Goal: Use online tool/utility: Use online tool/utility

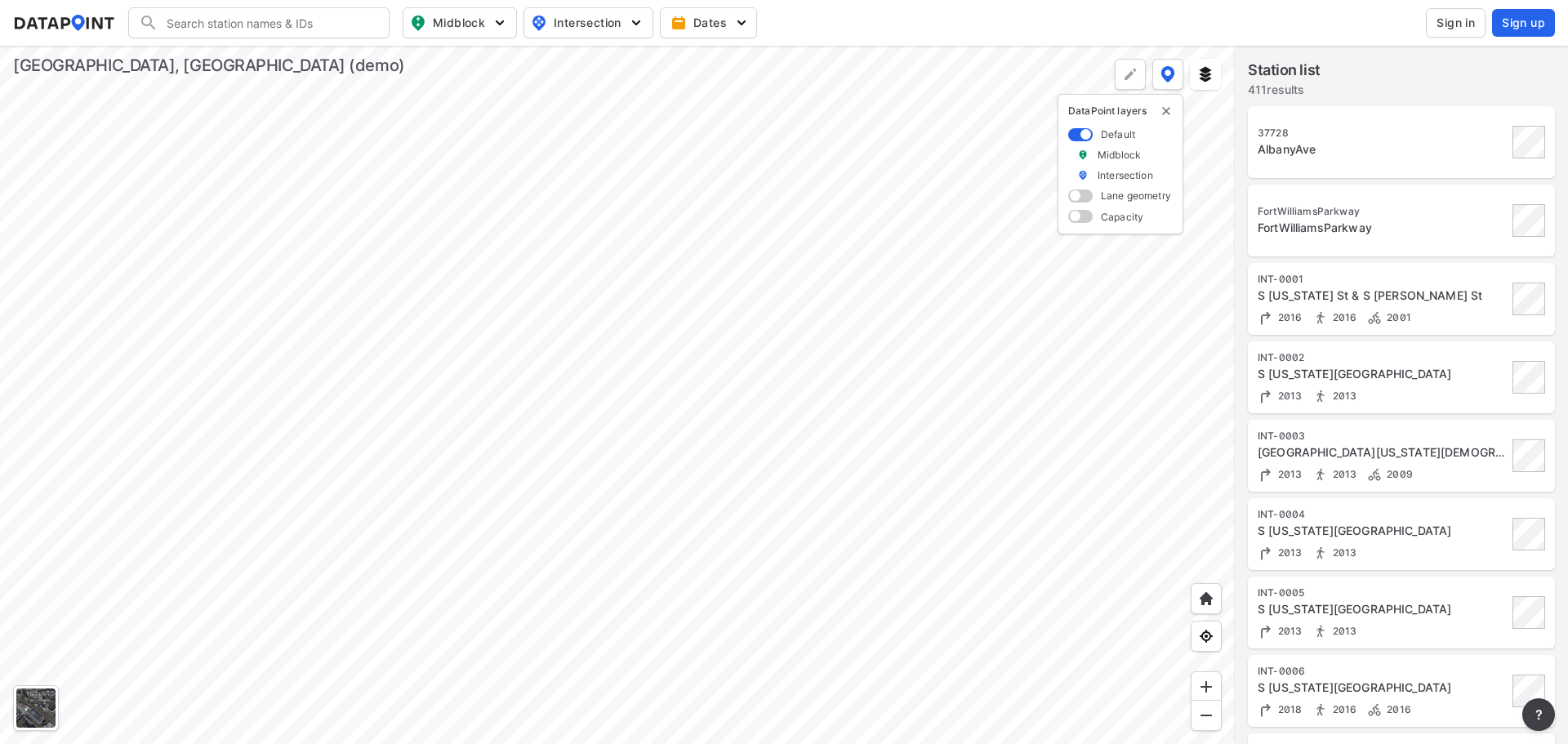
click at [733, 351] on div at bounding box center [618, 395] width 1235 height 699
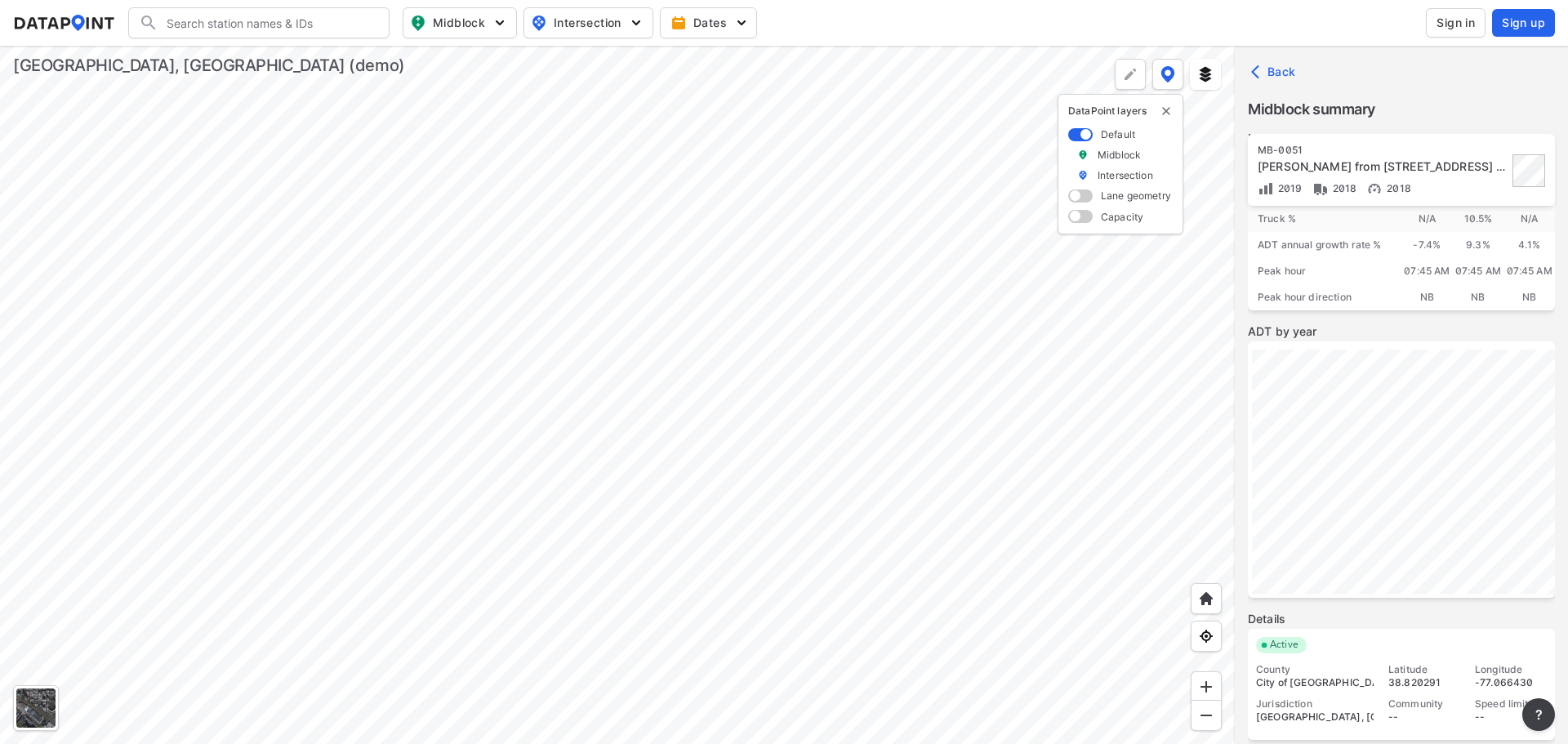
scroll to position [93, 0]
click at [769, 298] on div at bounding box center [618, 395] width 1235 height 699
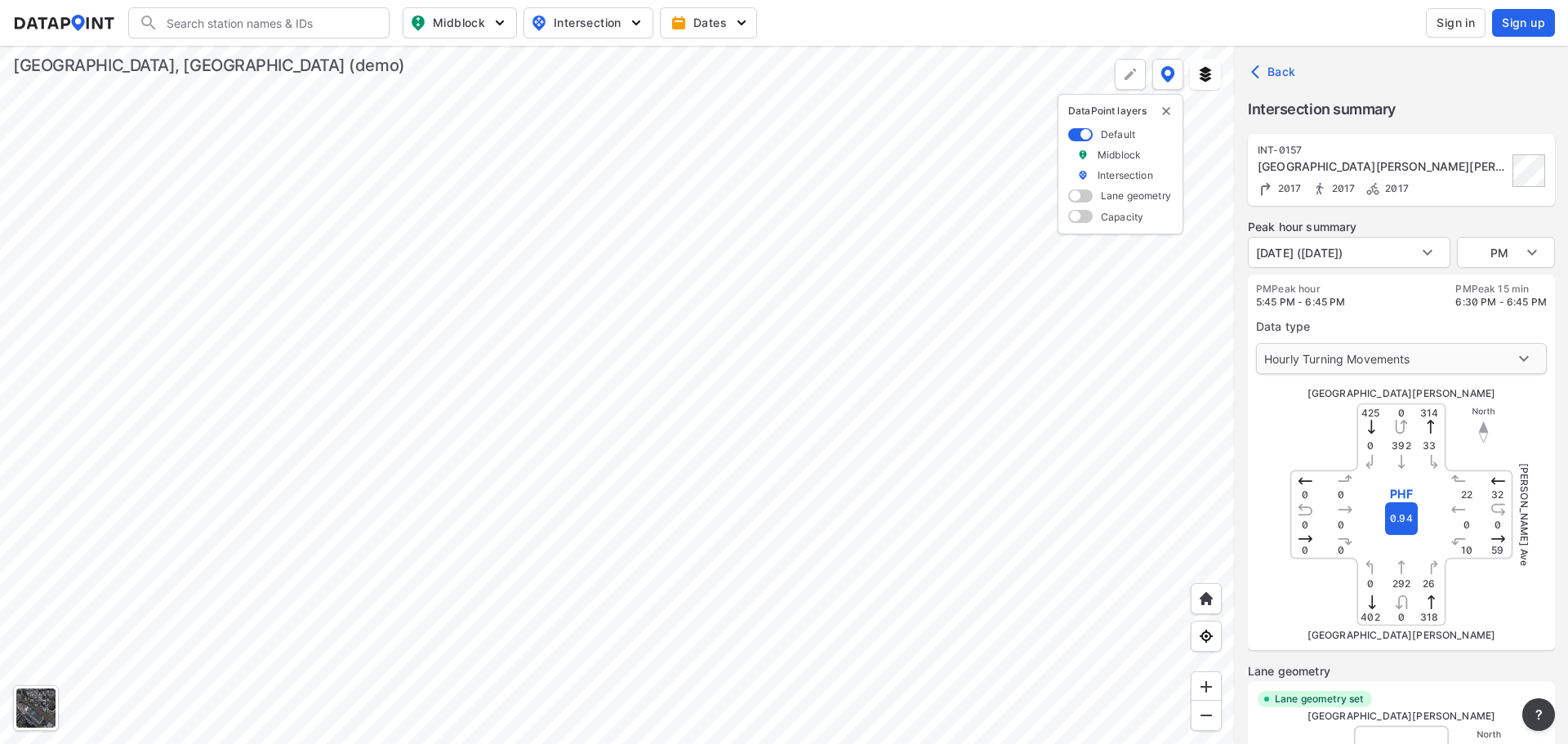
click at [1310, 358] on body "Search Please enter a search term. Midblock Intersection Dates Sign in Sign up …" at bounding box center [784, 372] width 1568 height 744
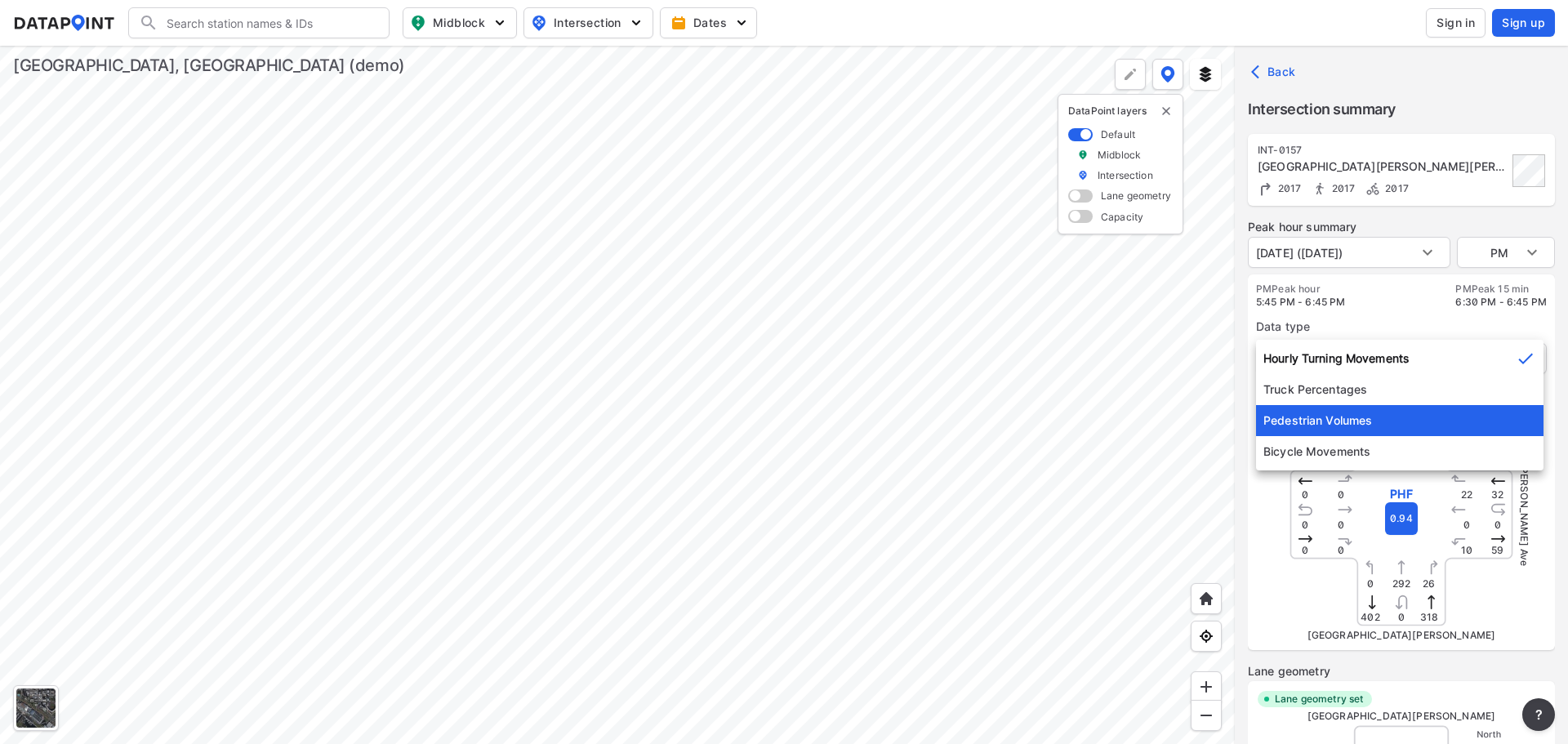
click at [1316, 414] on li "Pedestrian Volumes" at bounding box center [1400, 421] width 288 height 31
type input "2"
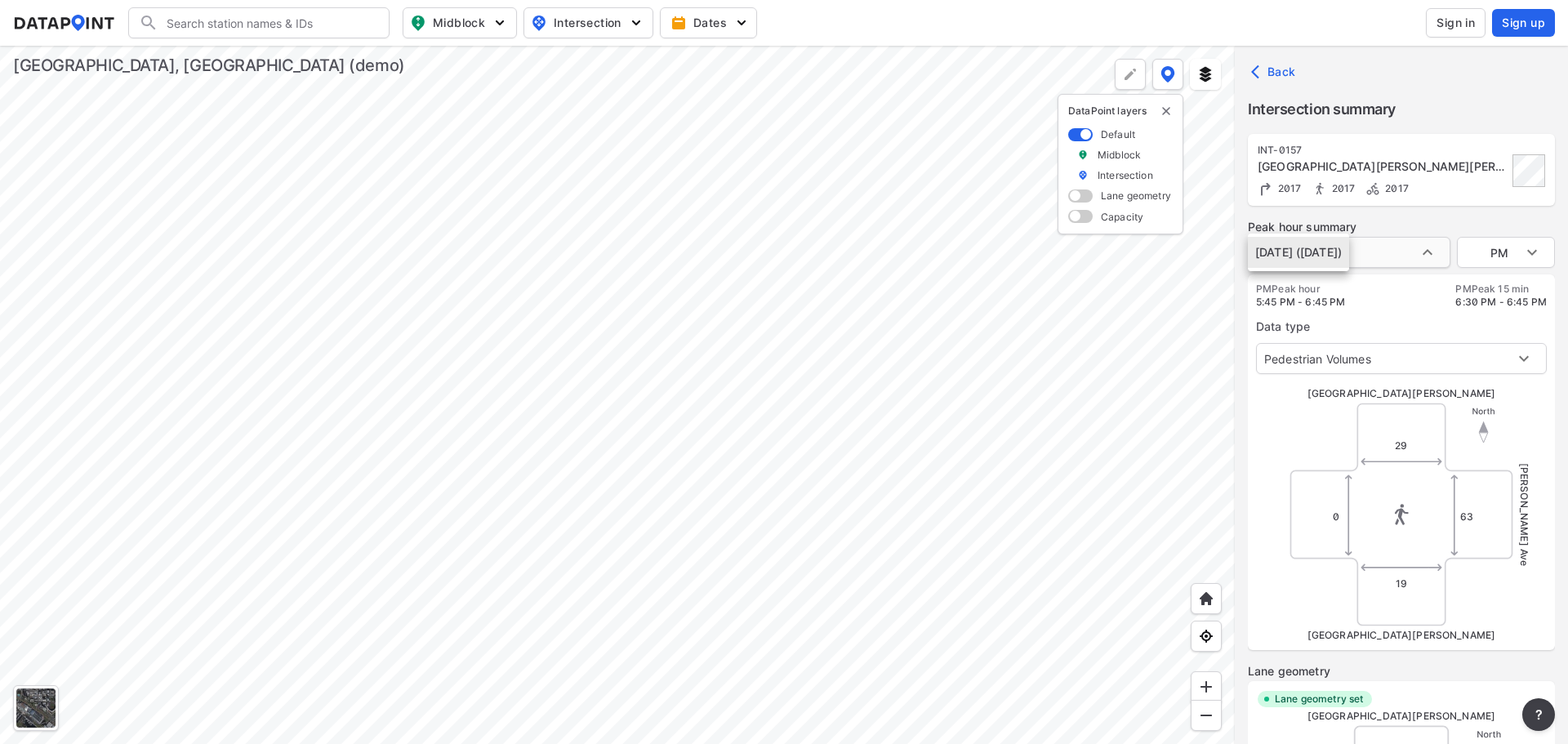
click at [1348, 252] on body "Search Please enter a search term. Midblock Intersection Dates Sign in Sign up …" at bounding box center [784, 372] width 1568 height 744
click at [1348, 252] on li "[DATE] ([DATE])" at bounding box center [1299, 253] width 102 height 31
click at [1348, 252] on body "Search Please enter a search term. Midblock Intersection Dates Sign in Sign up …" at bounding box center [784, 372] width 1568 height 744
click at [1348, 252] on li "[DATE] ([DATE])" at bounding box center [1299, 253] width 102 height 31
click at [1508, 251] on body "Search Please enter a search term. Midblock Intersection Dates Sign in Sign up …" at bounding box center [784, 372] width 1568 height 744
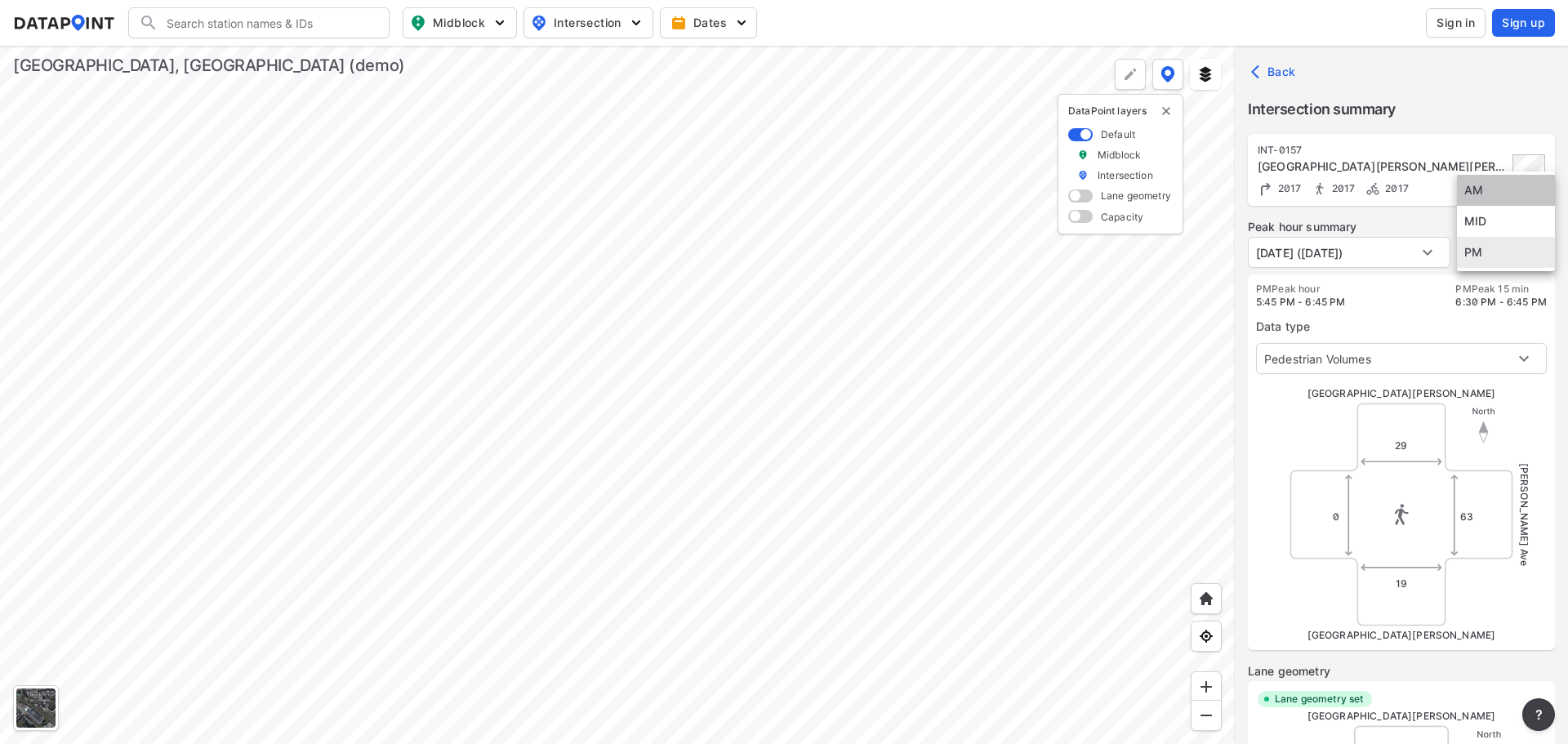
click at [1486, 185] on li "AM" at bounding box center [1506, 190] width 98 height 31
type input "AM"
click at [1338, 357] on body "Search Please enter a search term. Midblock Intersection Dates Sign in Sign up …" at bounding box center [784, 372] width 1568 height 744
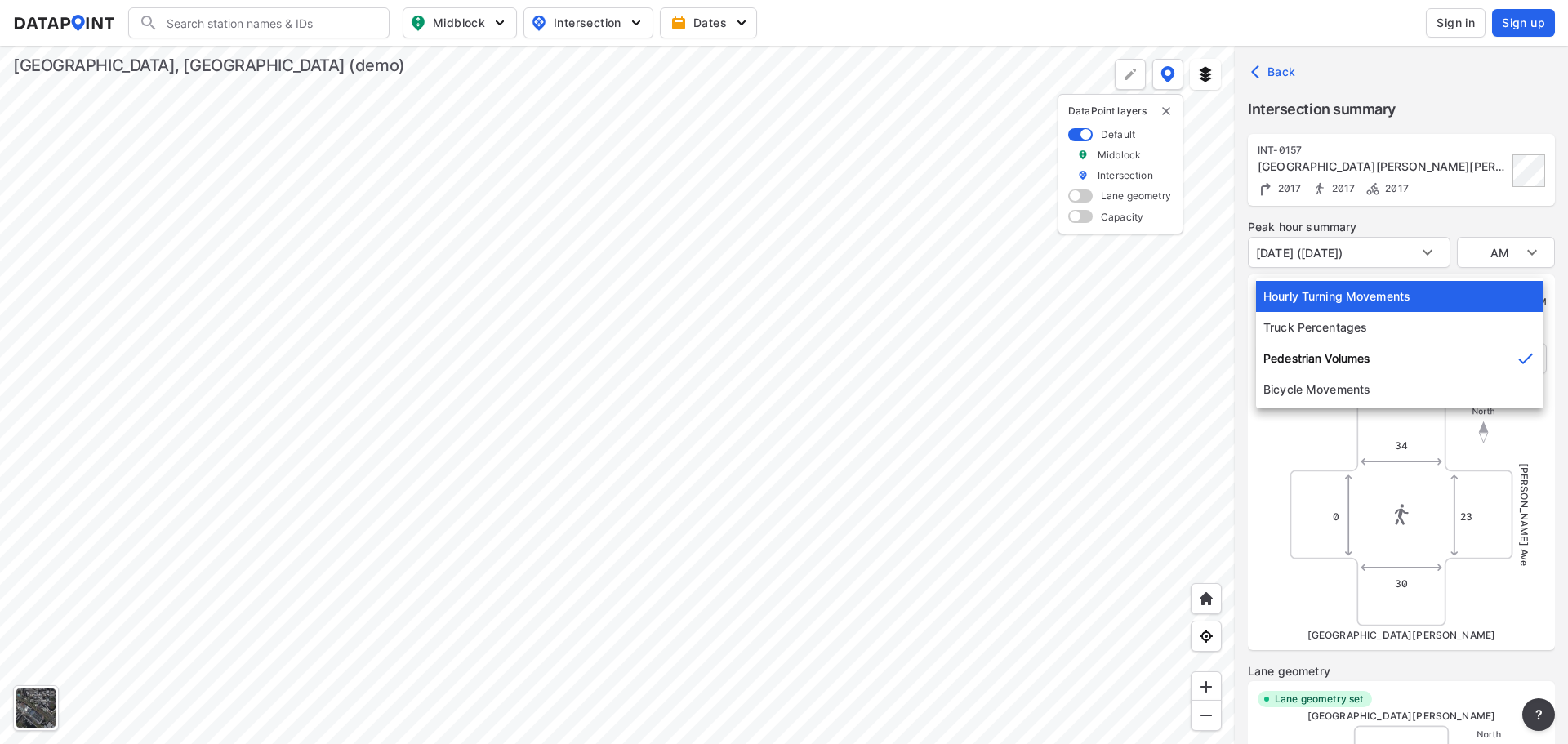
click at [1333, 305] on li "Hourly Turning Movements" at bounding box center [1400, 297] width 288 height 31
type input "0"
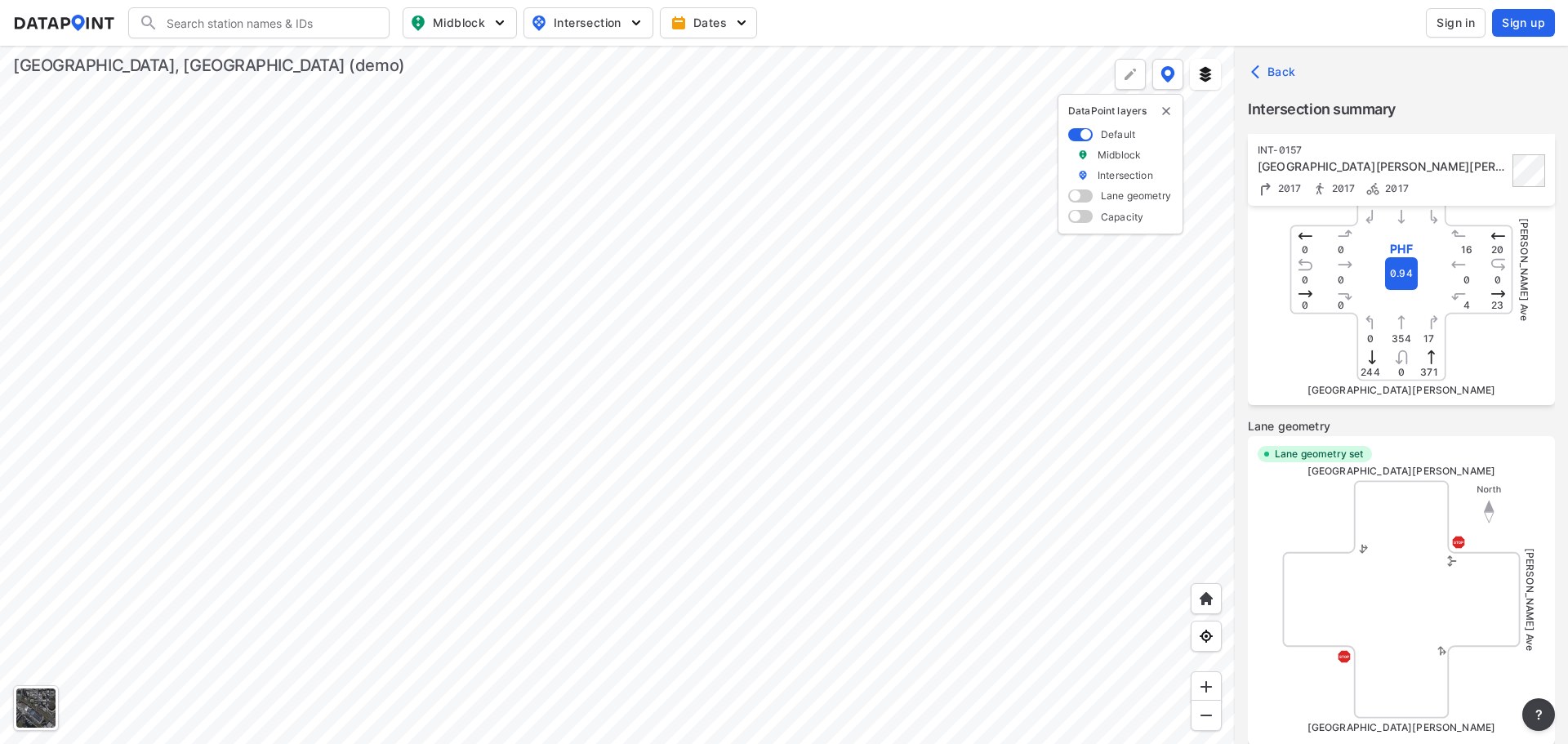
scroll to position [163, 0]
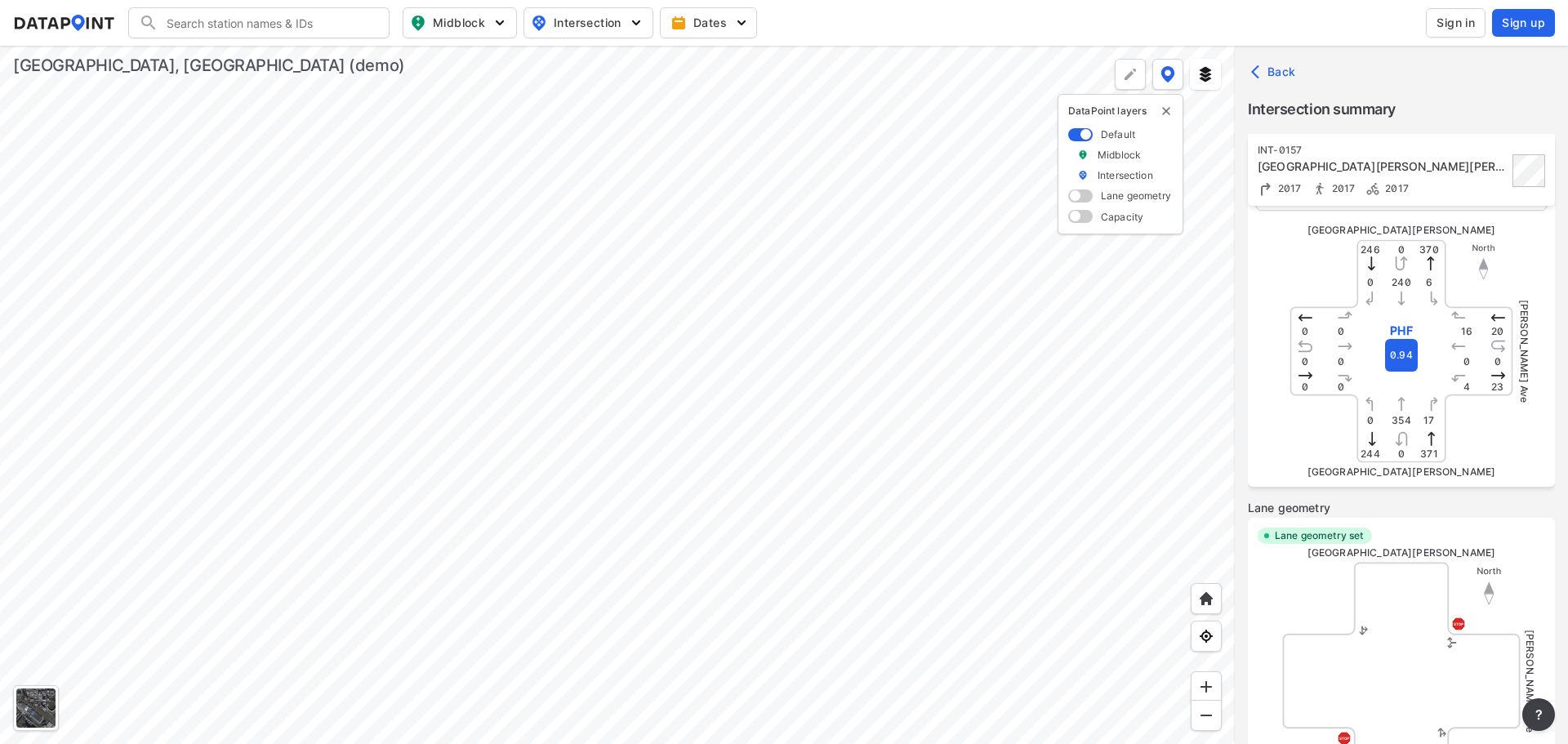
click at [1076, 217] on span at bounding box center [1081, 217] width 25 height 13
click at [1076, 218] on input "checkbox" at bounding box center [1073, 218] width 11 height 0
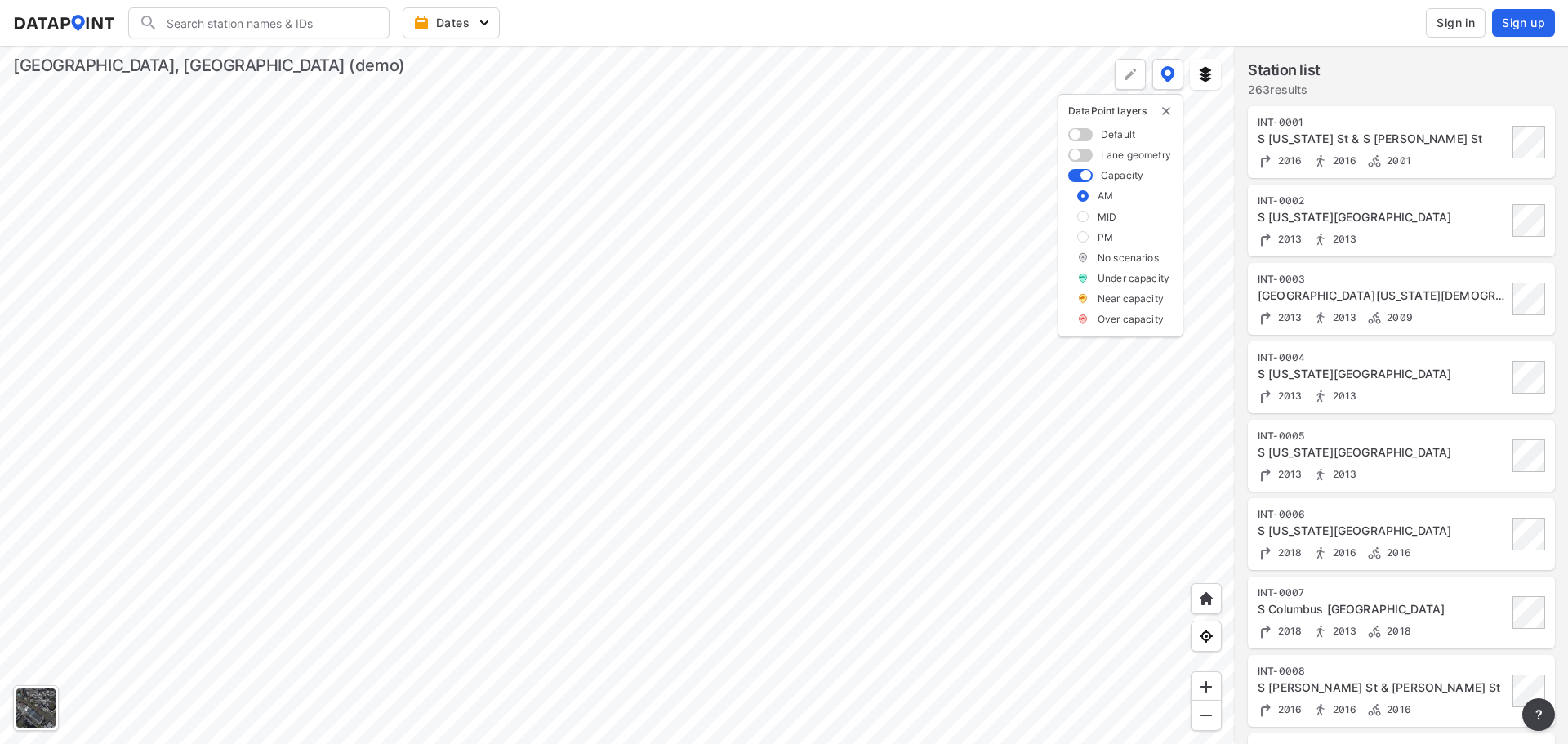
click at [557, 296] on div at bounding box center [618, 395] width 1235 height 699
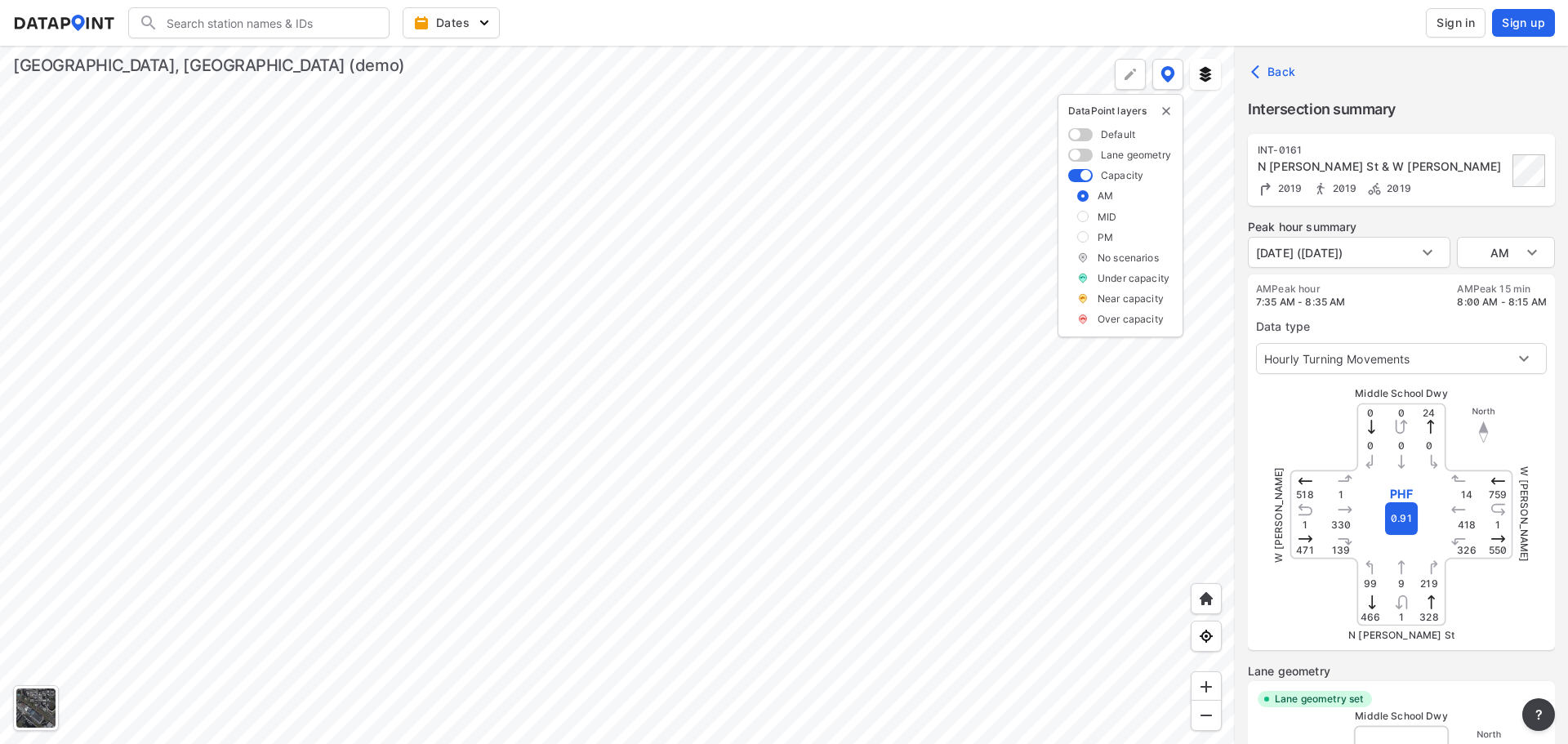
type input "683"
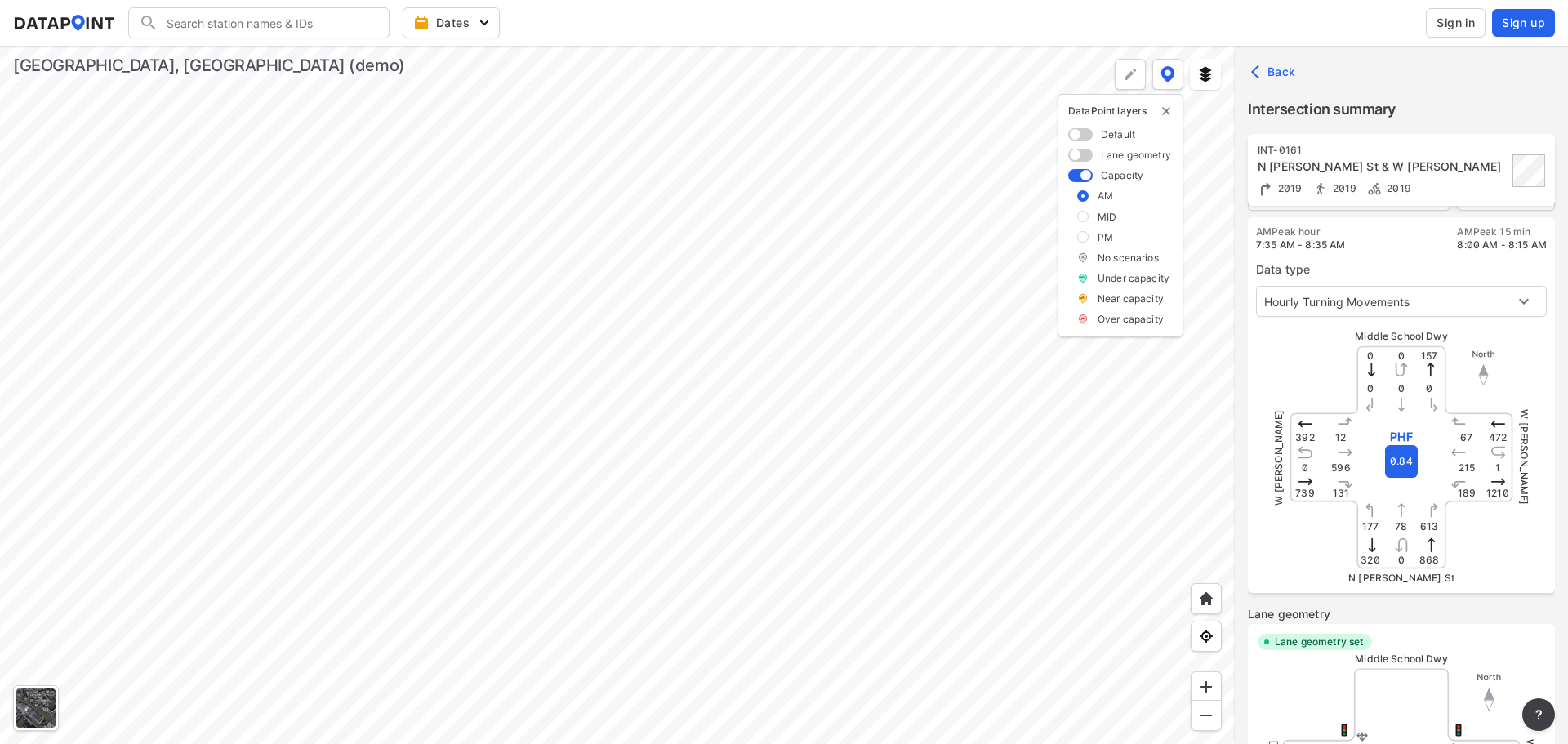
scroll to position [0, 0]
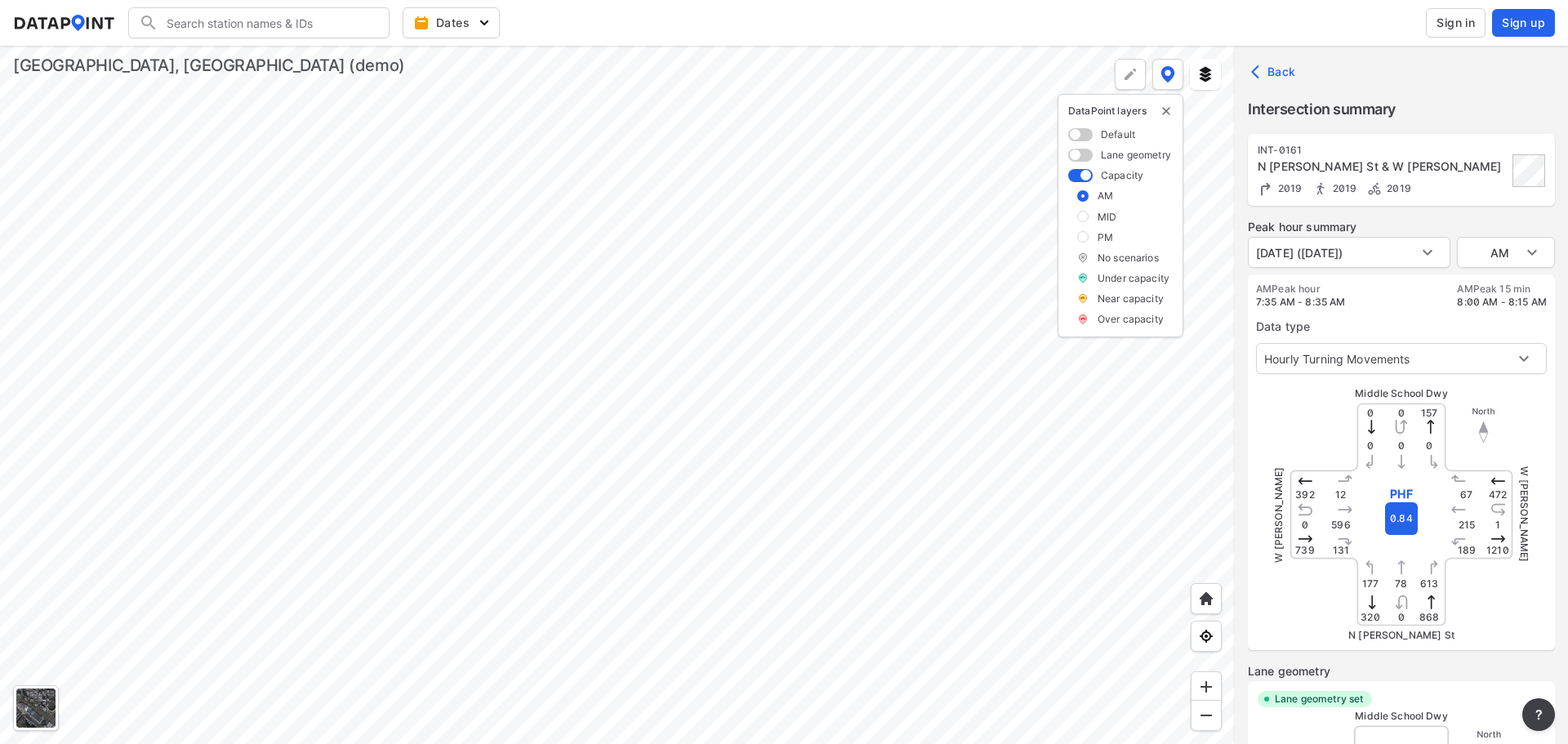
click at [438, 17] on span "Dates" at bounding box center [453, 23] width 73 height 16
click at [443, 12] on button "Dates" at bounding box center [451, 23] width 98 height 31
